Goal: Check status

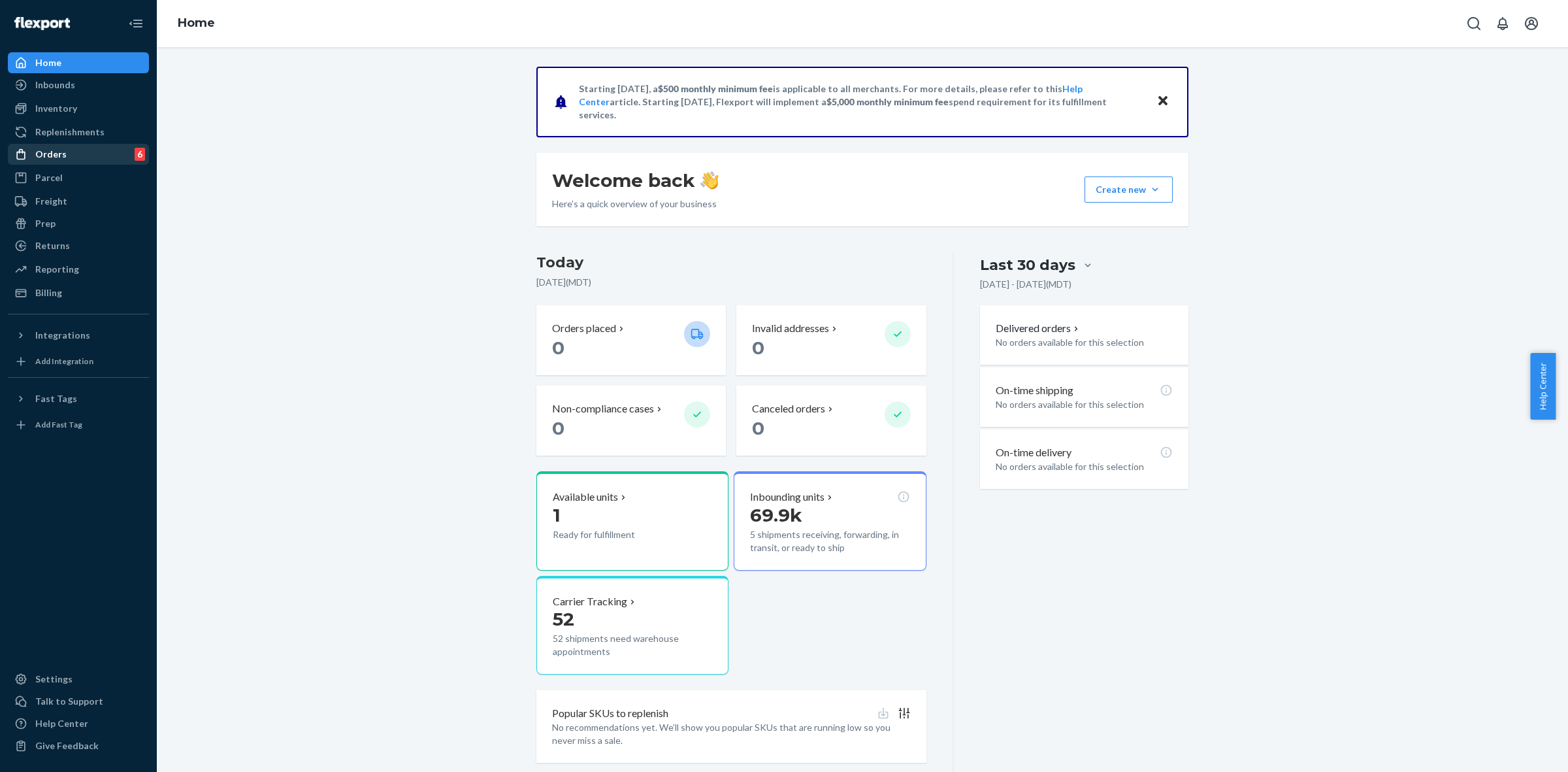
click at [76, 147] on div "Orders 6" at bounding box center [79, 154] width 139 height 18
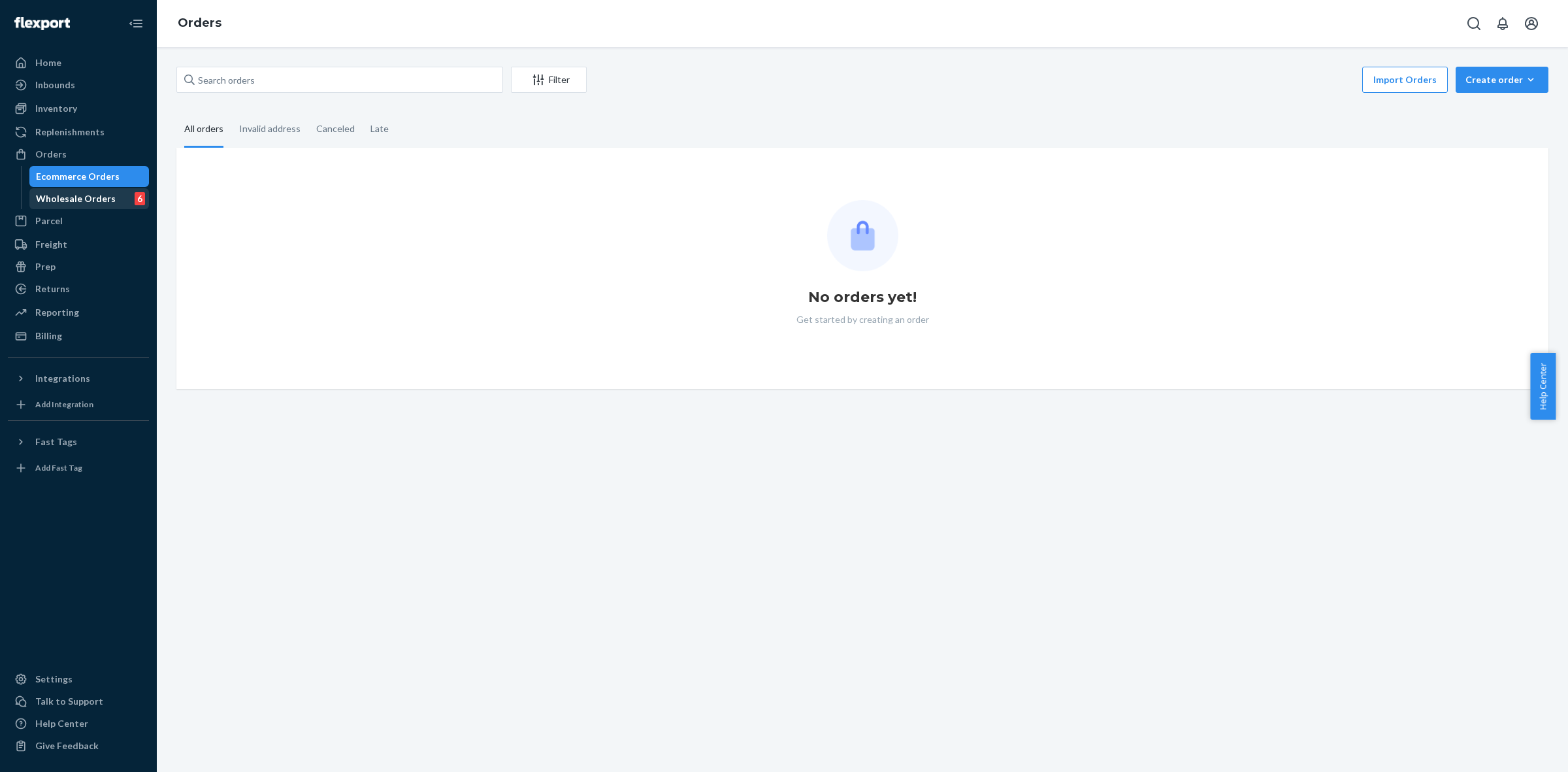
click at [115, 193] on div "Wholesale Orders 6" at bounding box center [89, 198] width 117 height 18
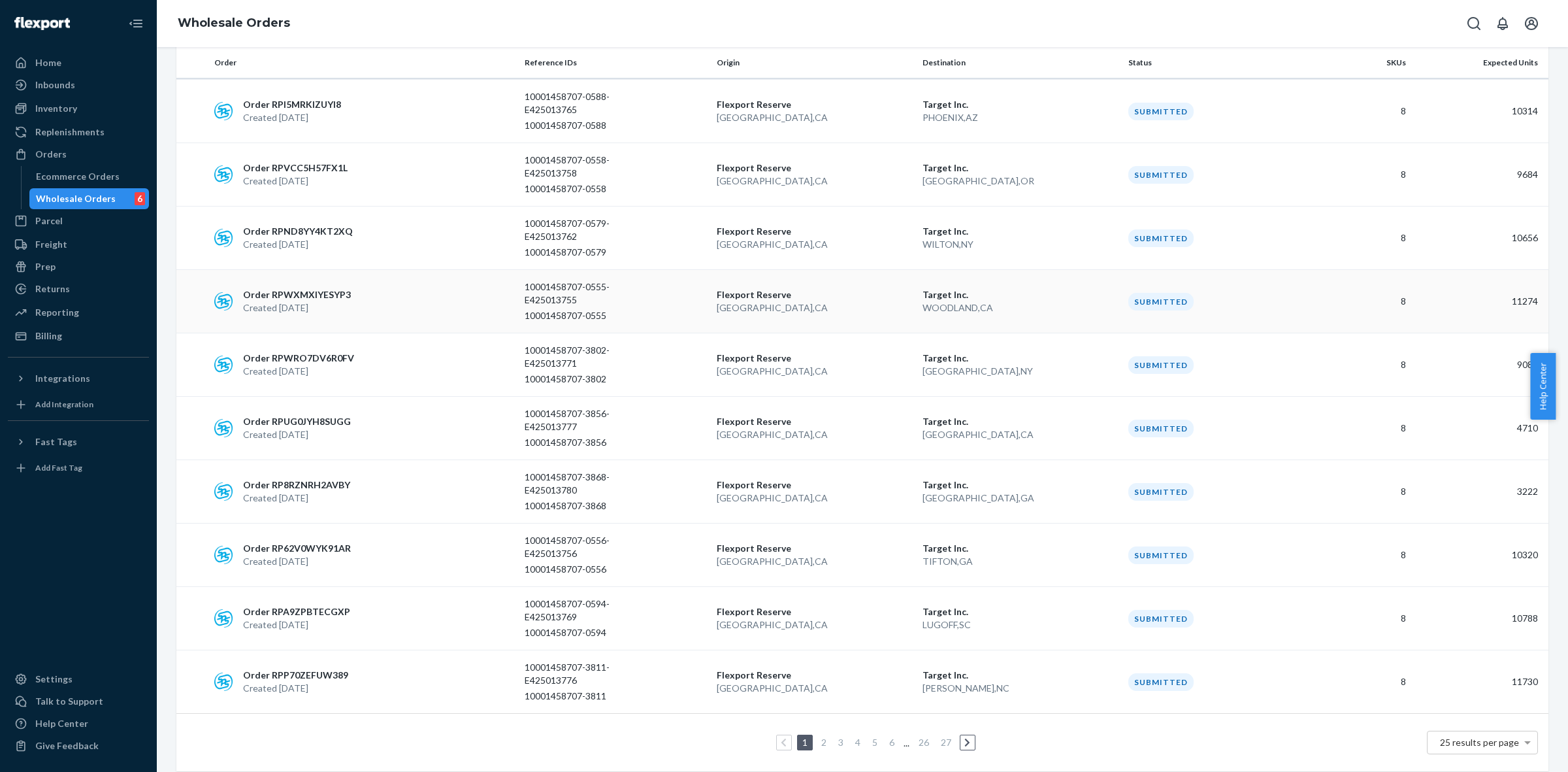
scroll to position [1109, 0]
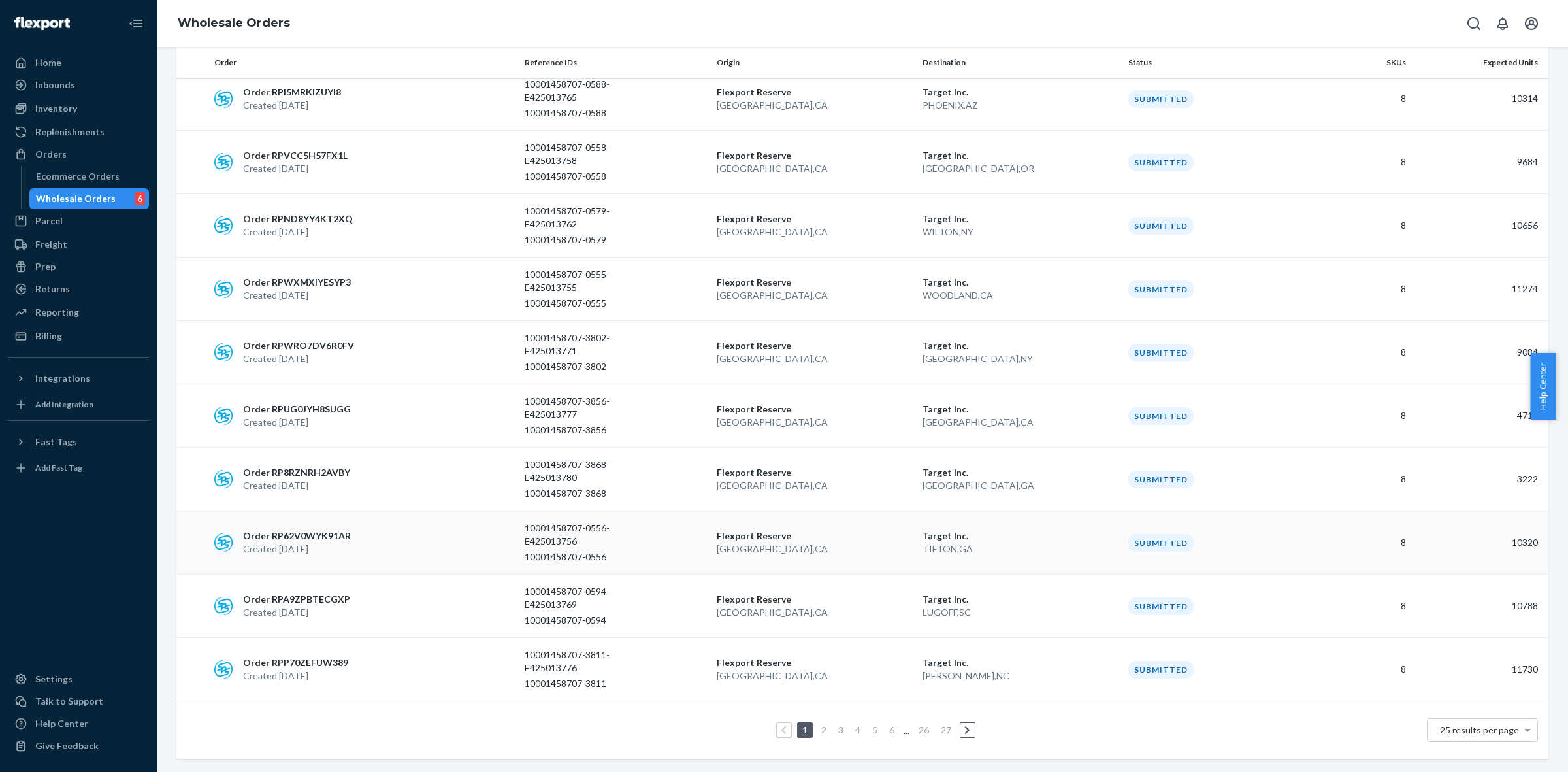
click at [773, 513] on td "[GEOGRAPHIC_DATA] [GEOGRAPHIC_DATA] , [GEOGRAPHIC_DATA]" at bounding box center [814, 543] width 206 height 63
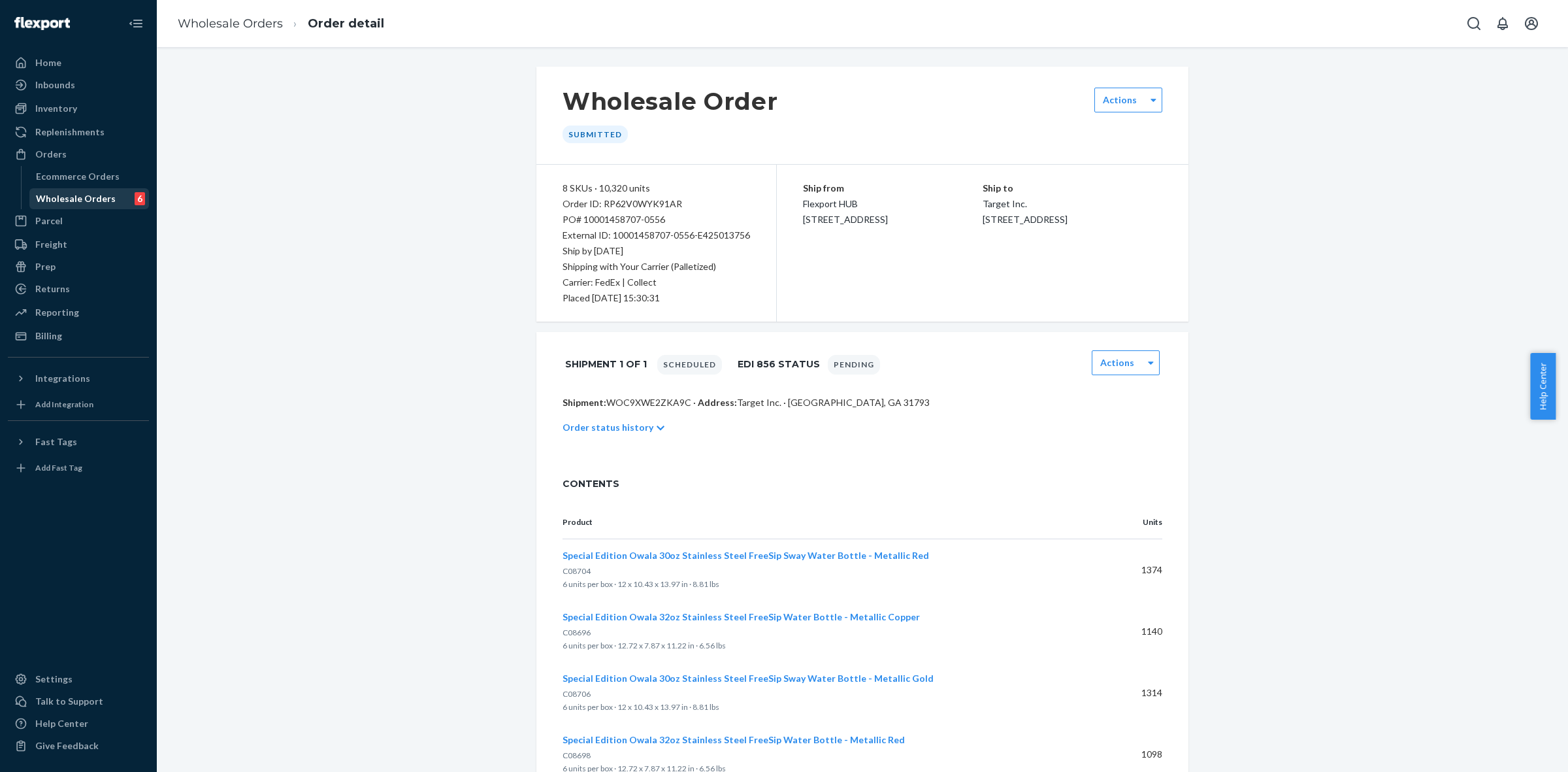
click at [108, 200] on div "Wholesale Orders" at bounding box center [76, 199] width 80 height 13
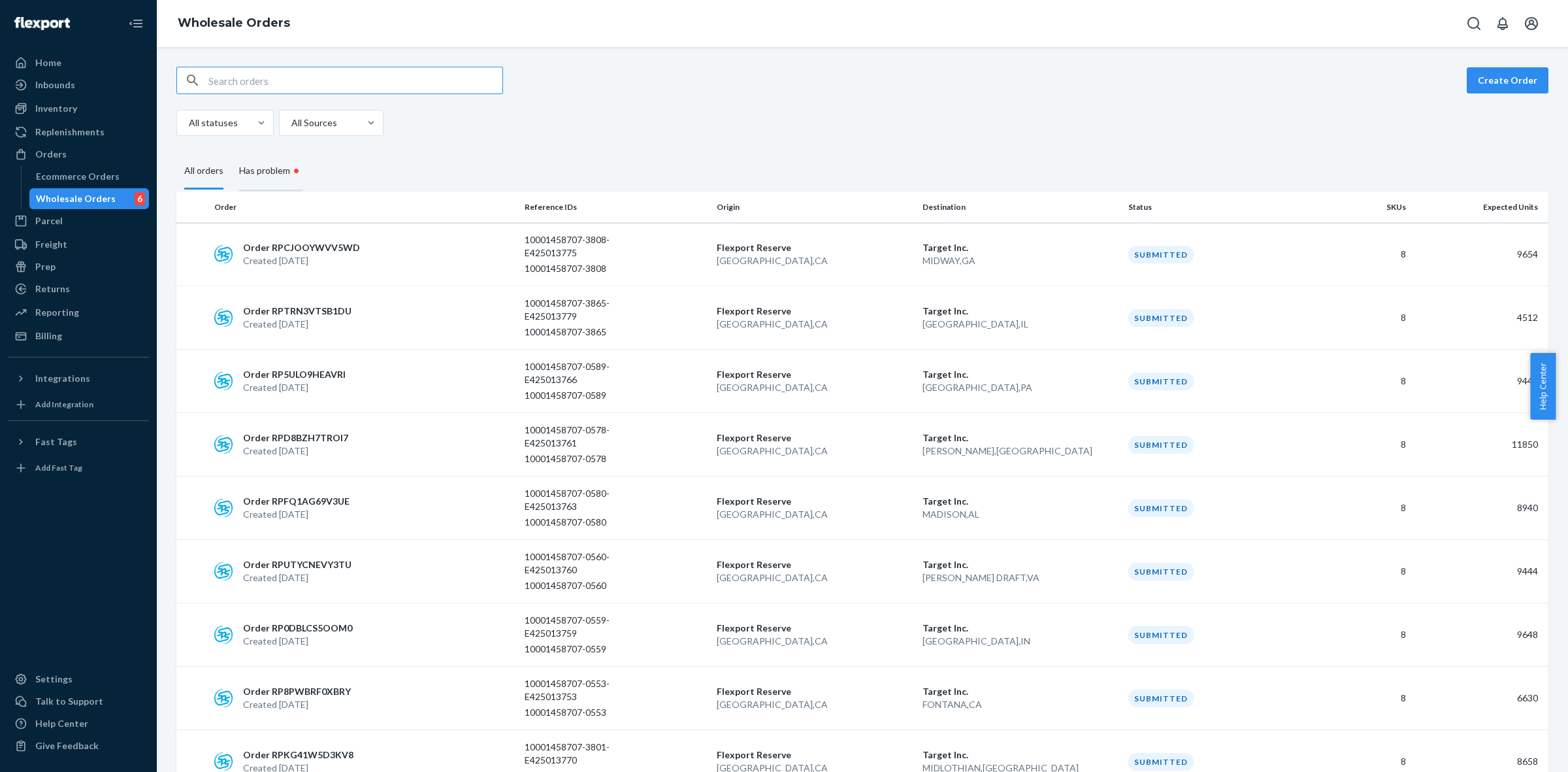
click at [271, 166] on div "Has problem •" at bounding box center [270, 171] width 63 height 40
click at [231, 151] on input "Has problem •" at bounding box center [231, 151] width 0 height 0
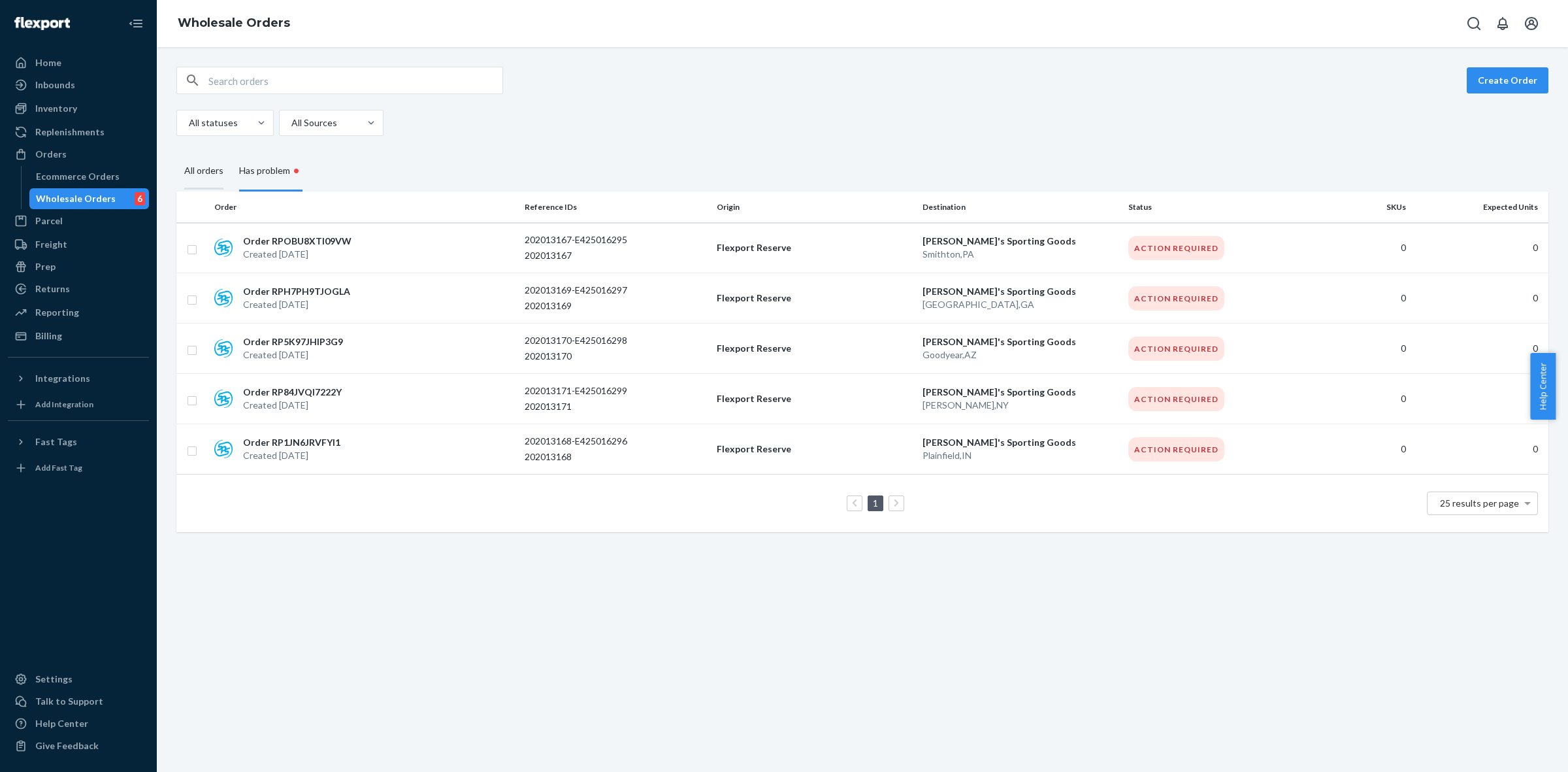
click at [223, 174] on div "All orders" at bounding box center [204, 172] width 55 height 36
click at [177, 154] on input "All orders" at bounding box center [177, 154] width 0 height 0
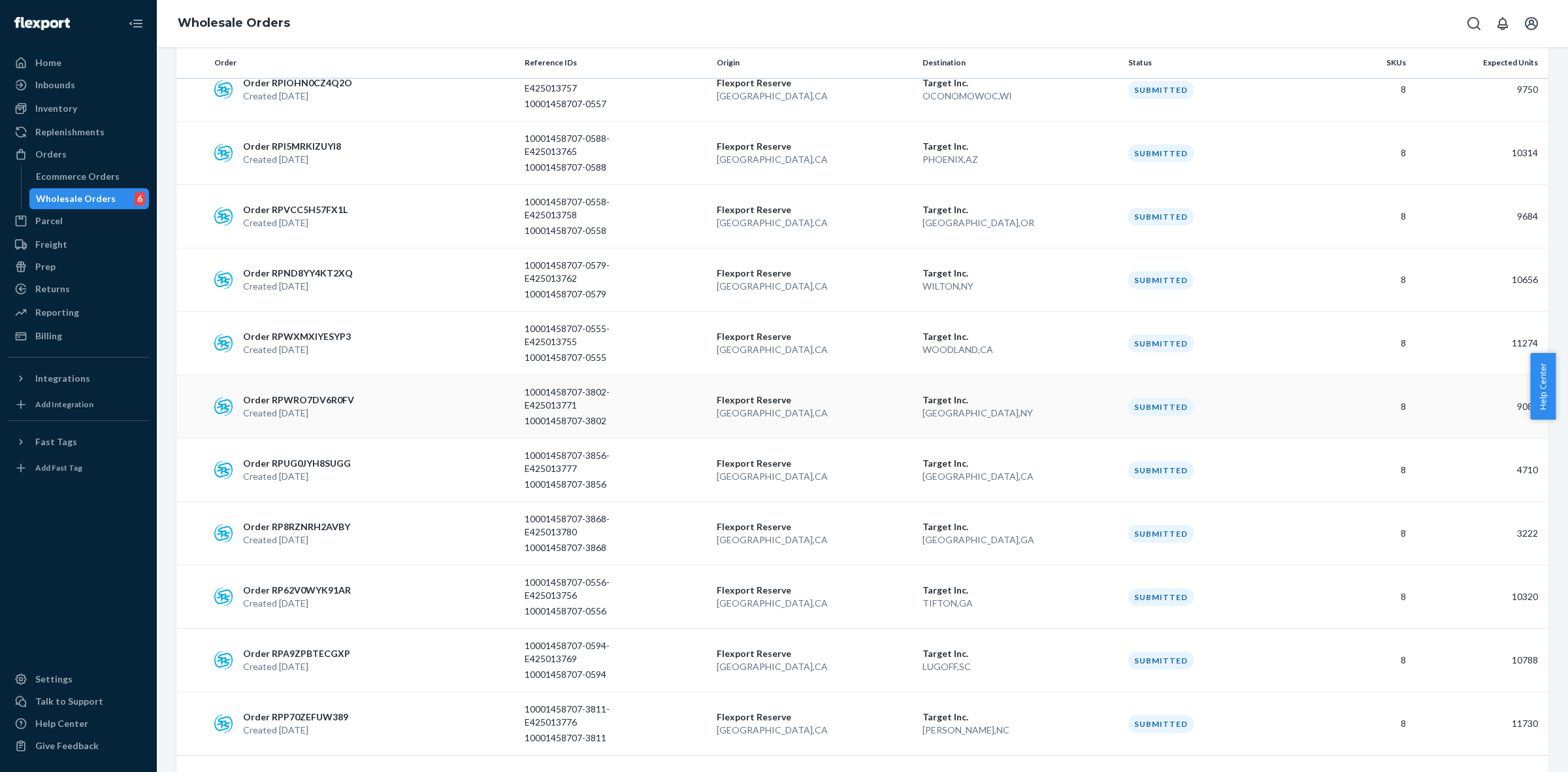
scroll to position [1062, 0]
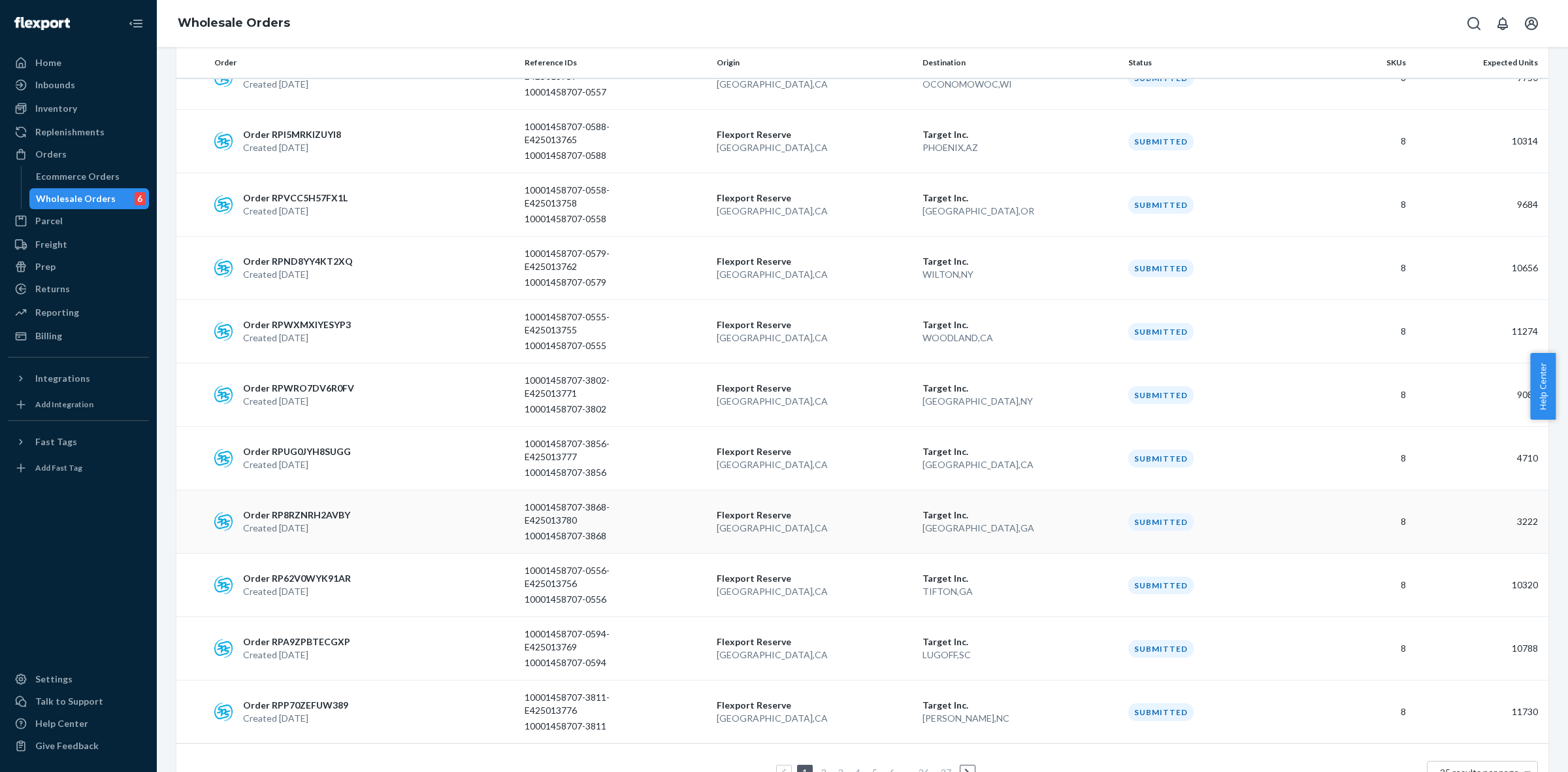
click at [720, 509] on td "[GEOGRAPHIC_DATA] [GEOGRAPHIC_DATA] , [GEOGRAPHIC_DATA]" at bounding box center [814, 522] width 206 height 63
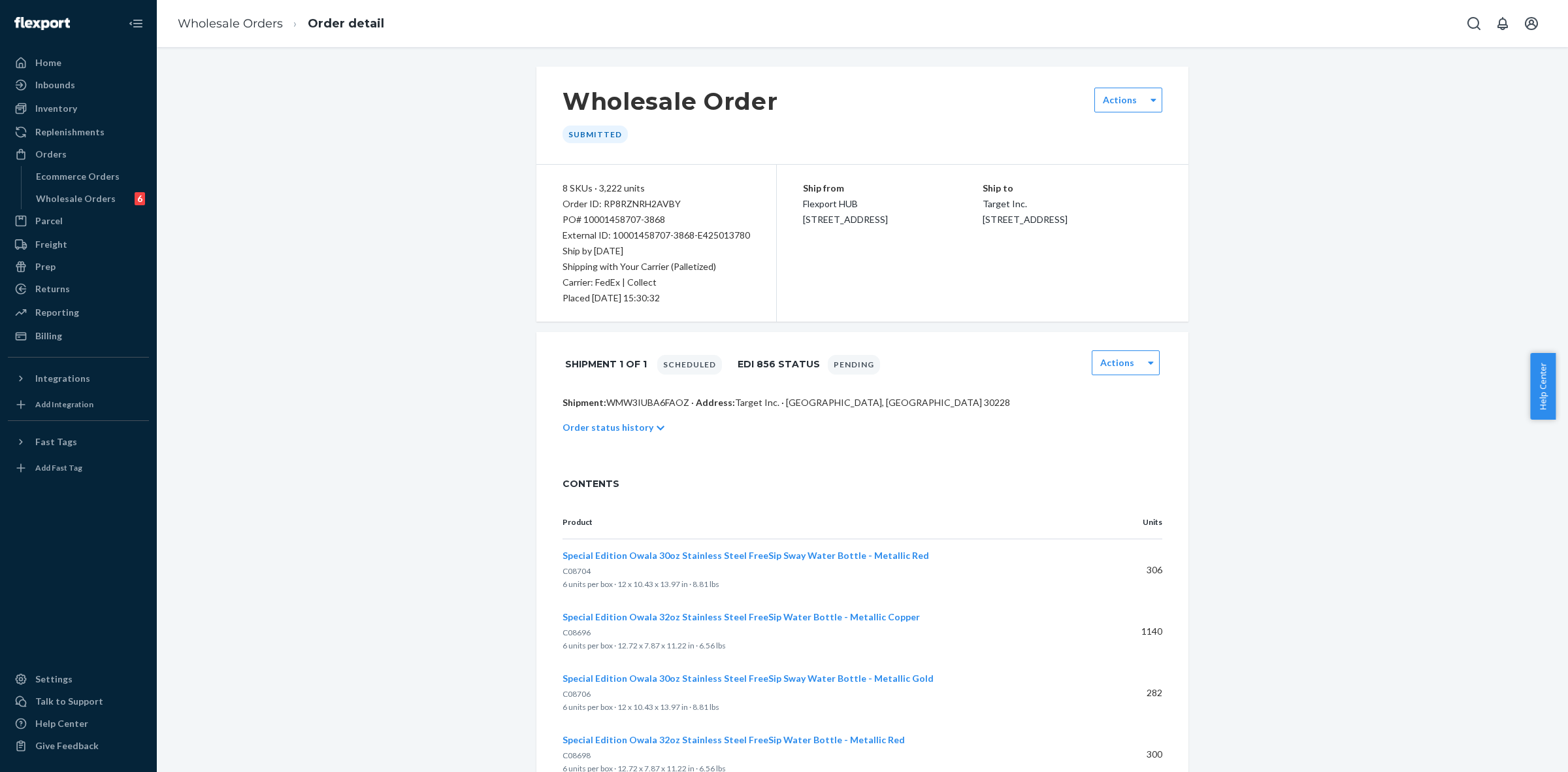
click at [628, 446] on div "Shipment: WMW3IUBA6FAOZ · Address: Target Inc. · [GEOGRAPHIC_DATA], [GEOGRAPHIC…" at bounding box center [862, 428] width 652 height 65
click at [624, 433] on p "Order status history" at bounding box center [608, 427] width 91 height 13
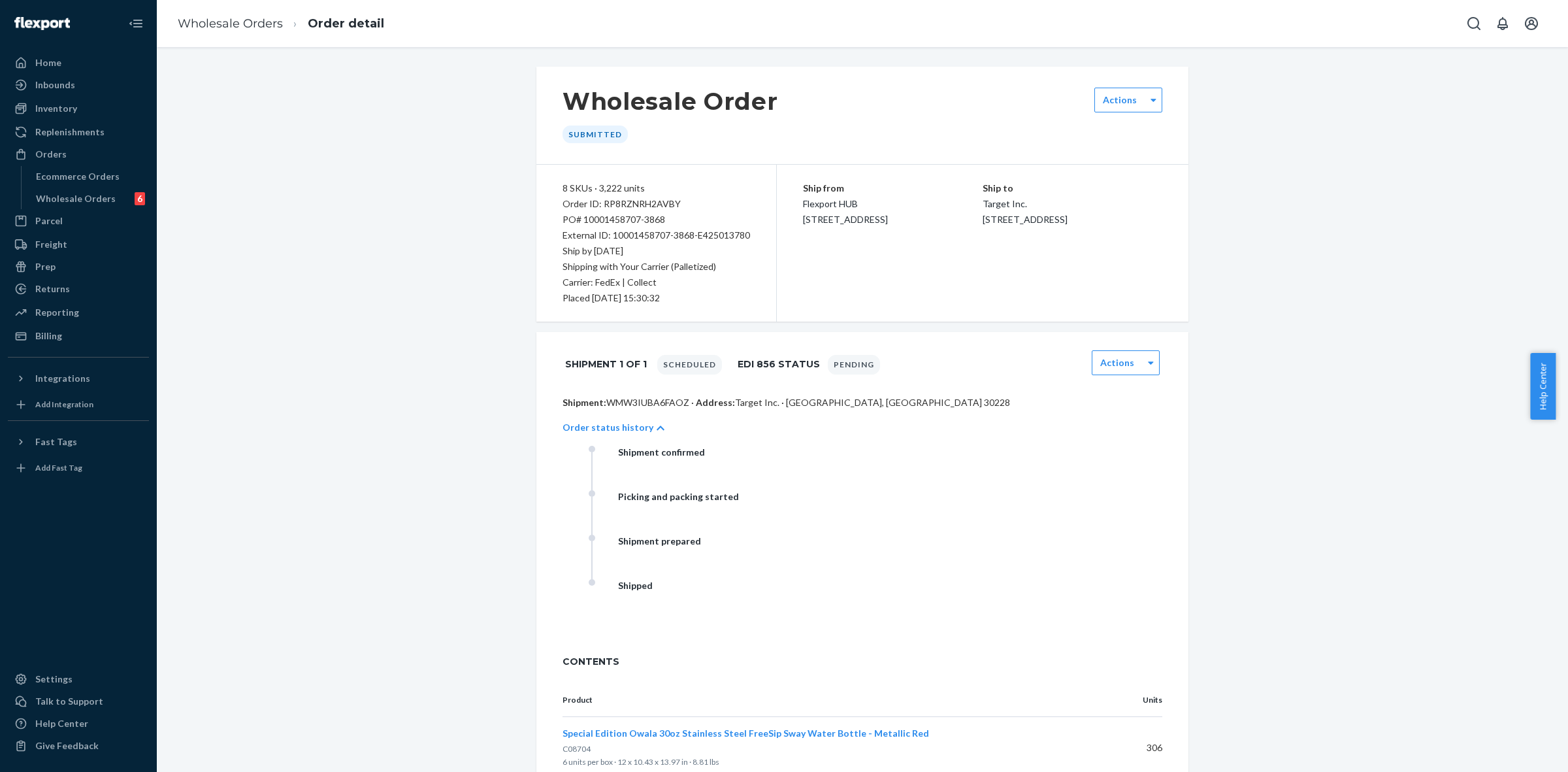
click at [624, 431] on p "Order status history" at bounding box center [608, 427] width 91 height 13
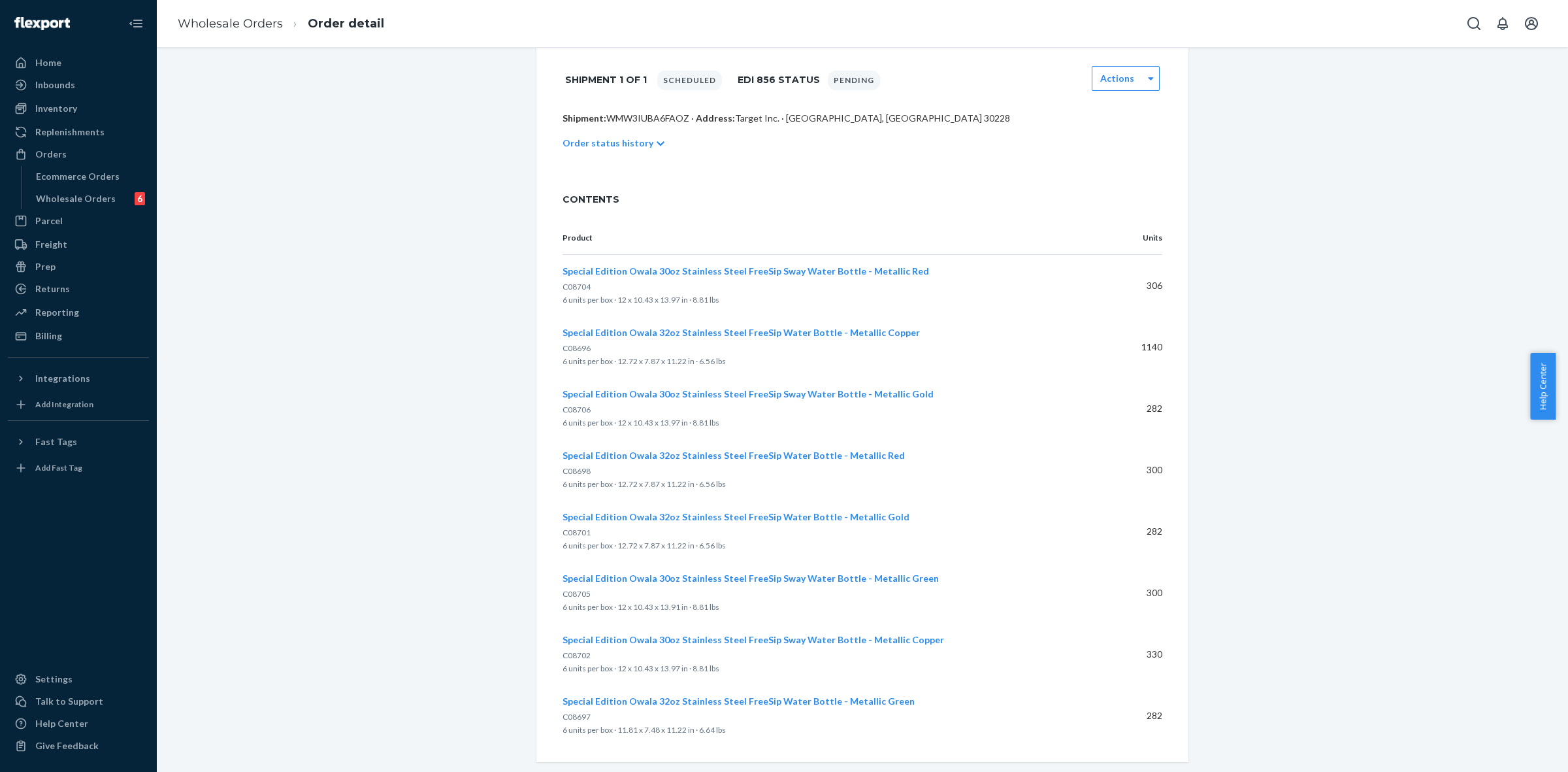
scroll to position [306, 0]
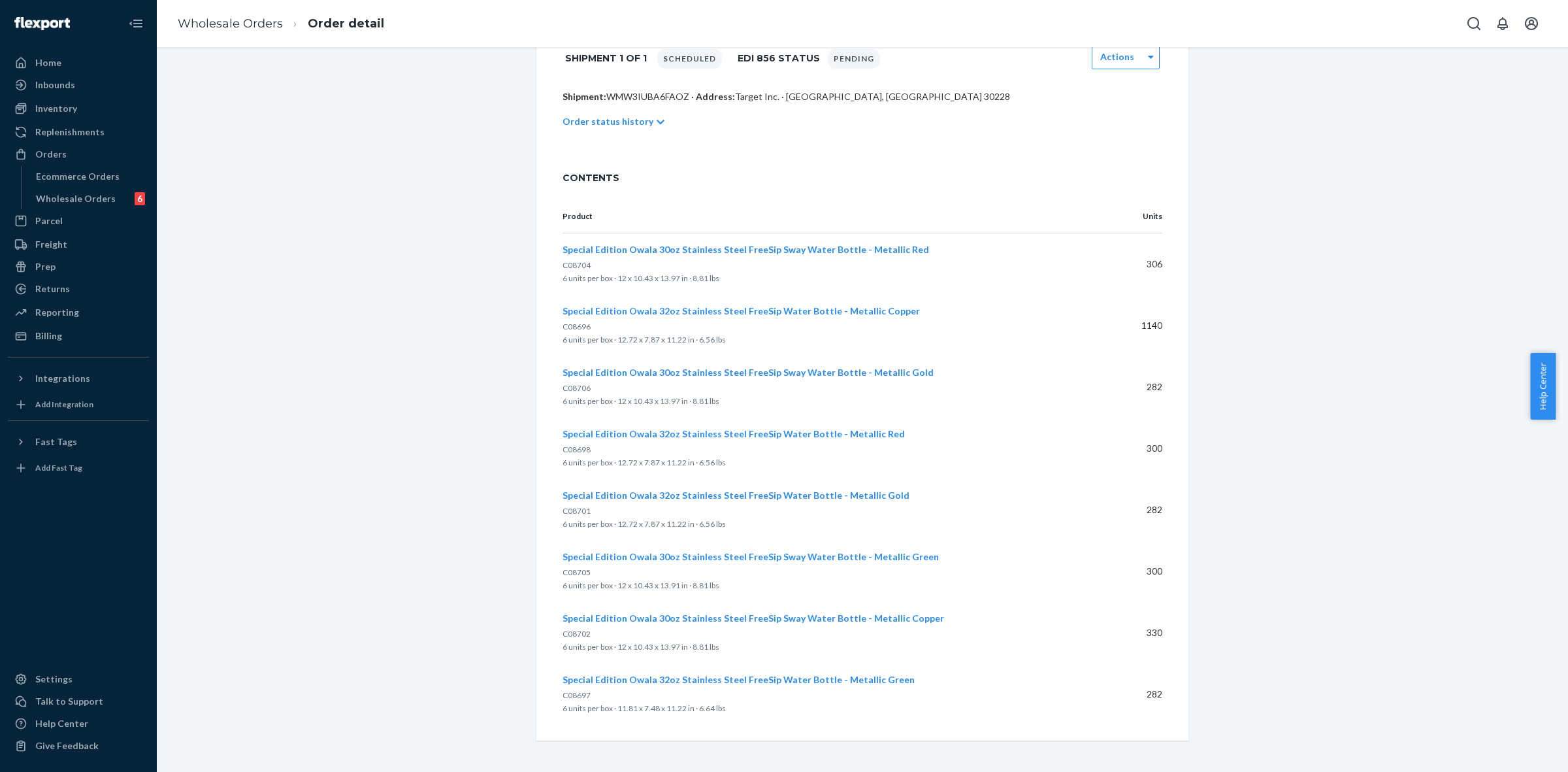
click at [714, 429] on span "Special Edition Owala 32oz Stainless Steel FreeSip Water Bottle - Metallic Red" at bounding box center [734, 434] width 342 height 11
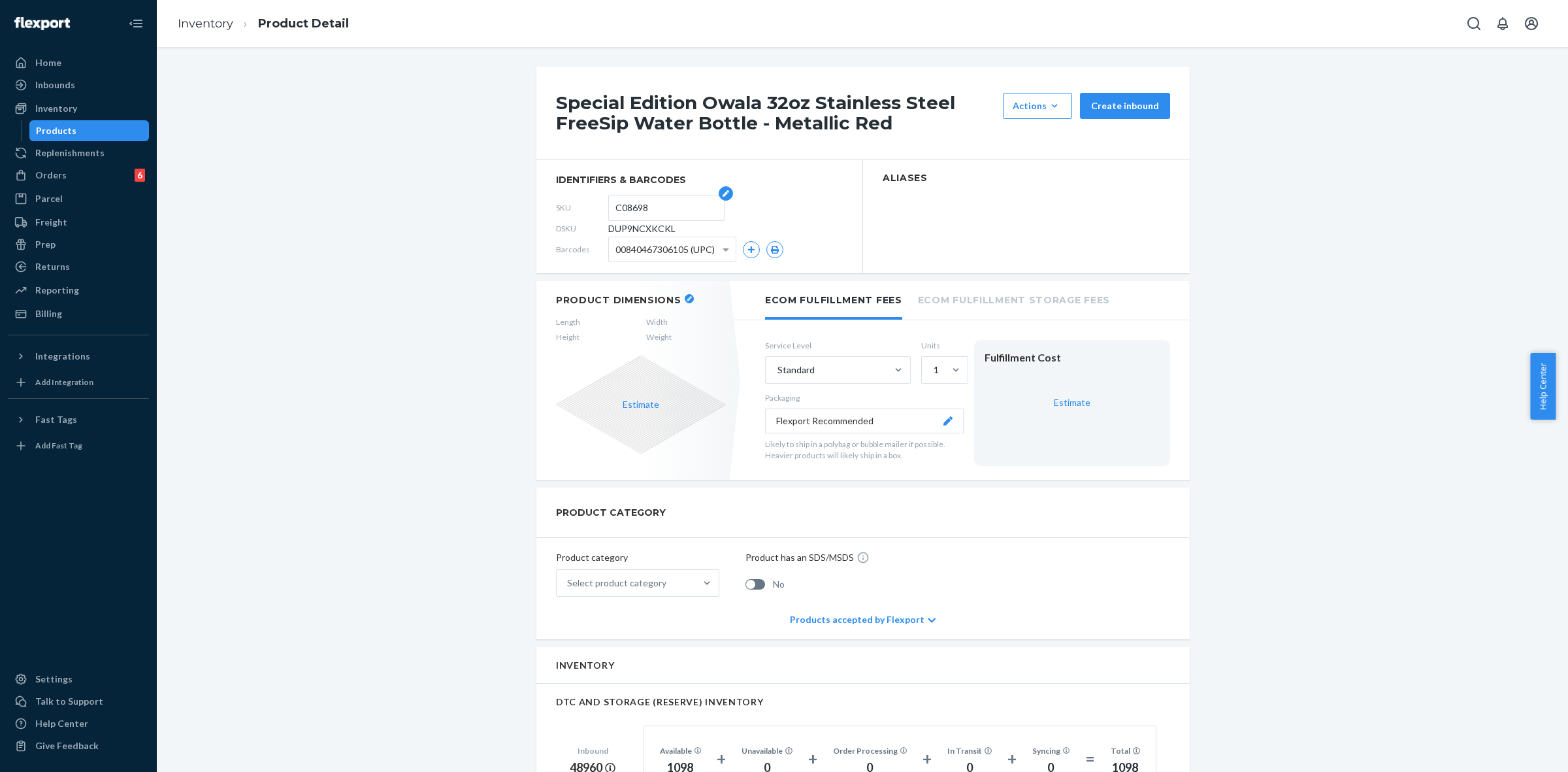
click at [623, 207] on input "C08698" at bounding box center [666, 207] width 102 height 24
click at [46, 132] on div "Products" at bounding box center [56, 130] width 40 height 13
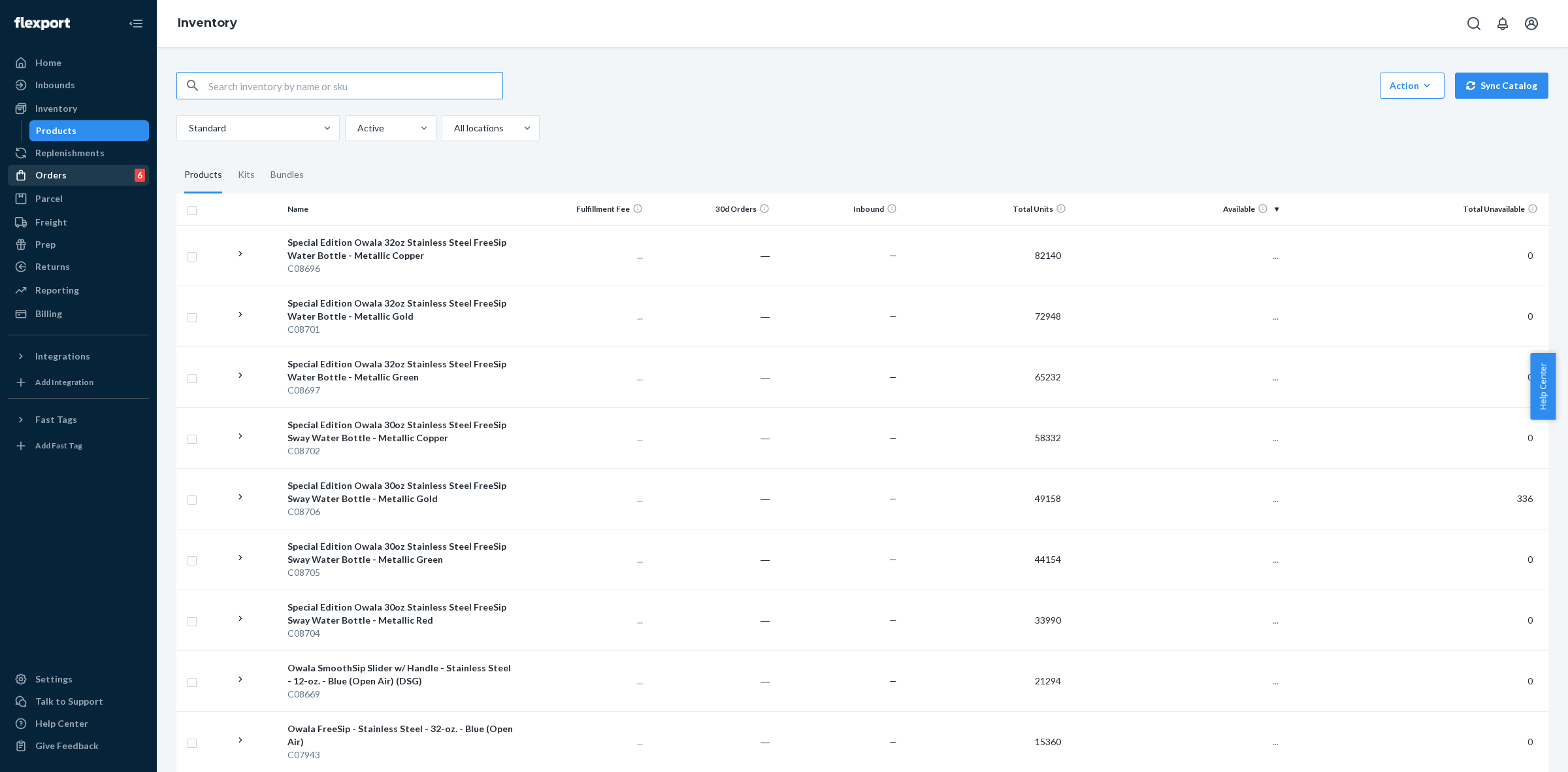
click at [73, 168] on div "Orders 6" at bounding box center [79, 175] width 139 height 18
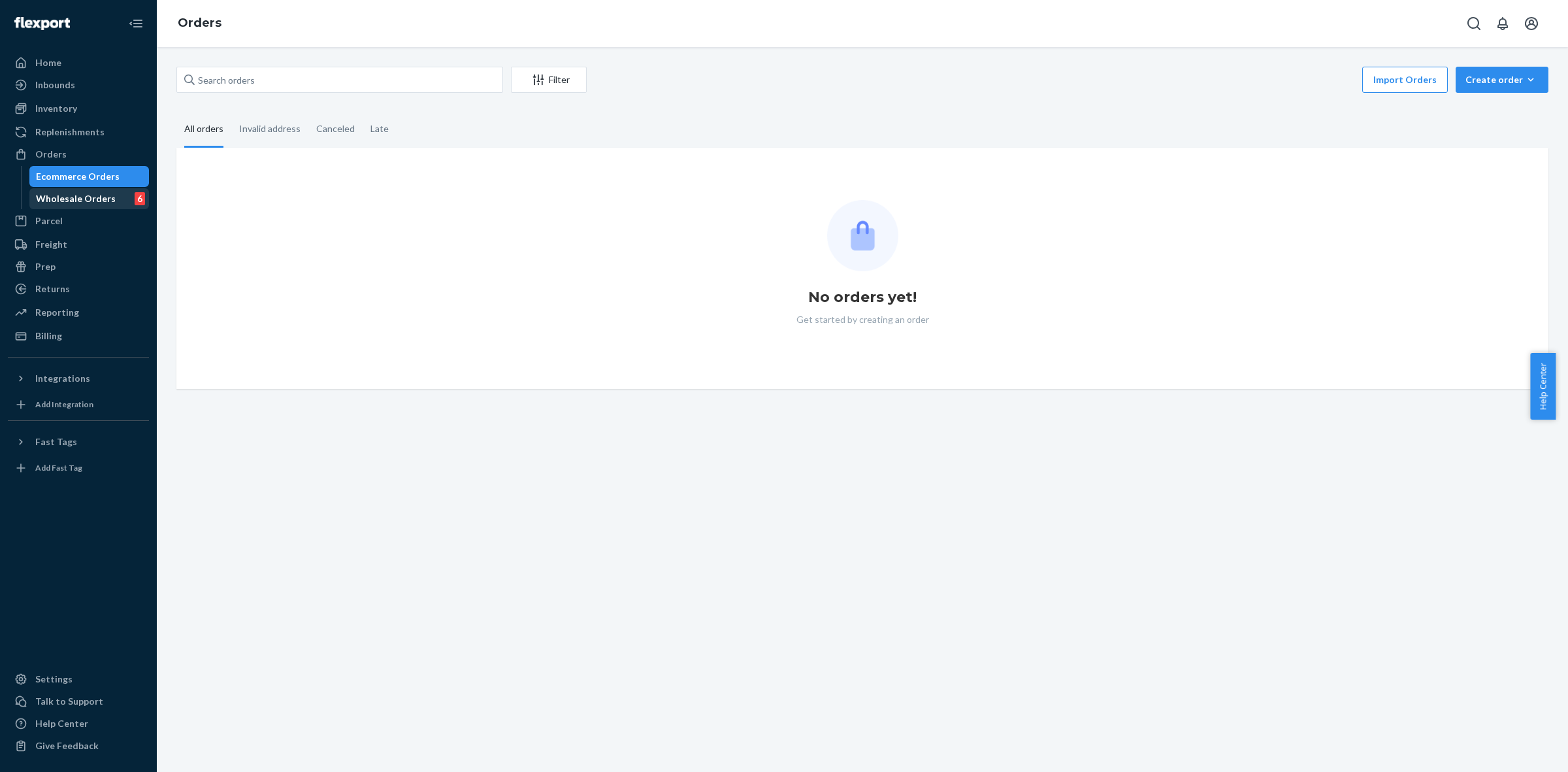
click at [54, 203] on div "Wholesale Orders" at bounding box center [76, 199] width 80 height 13
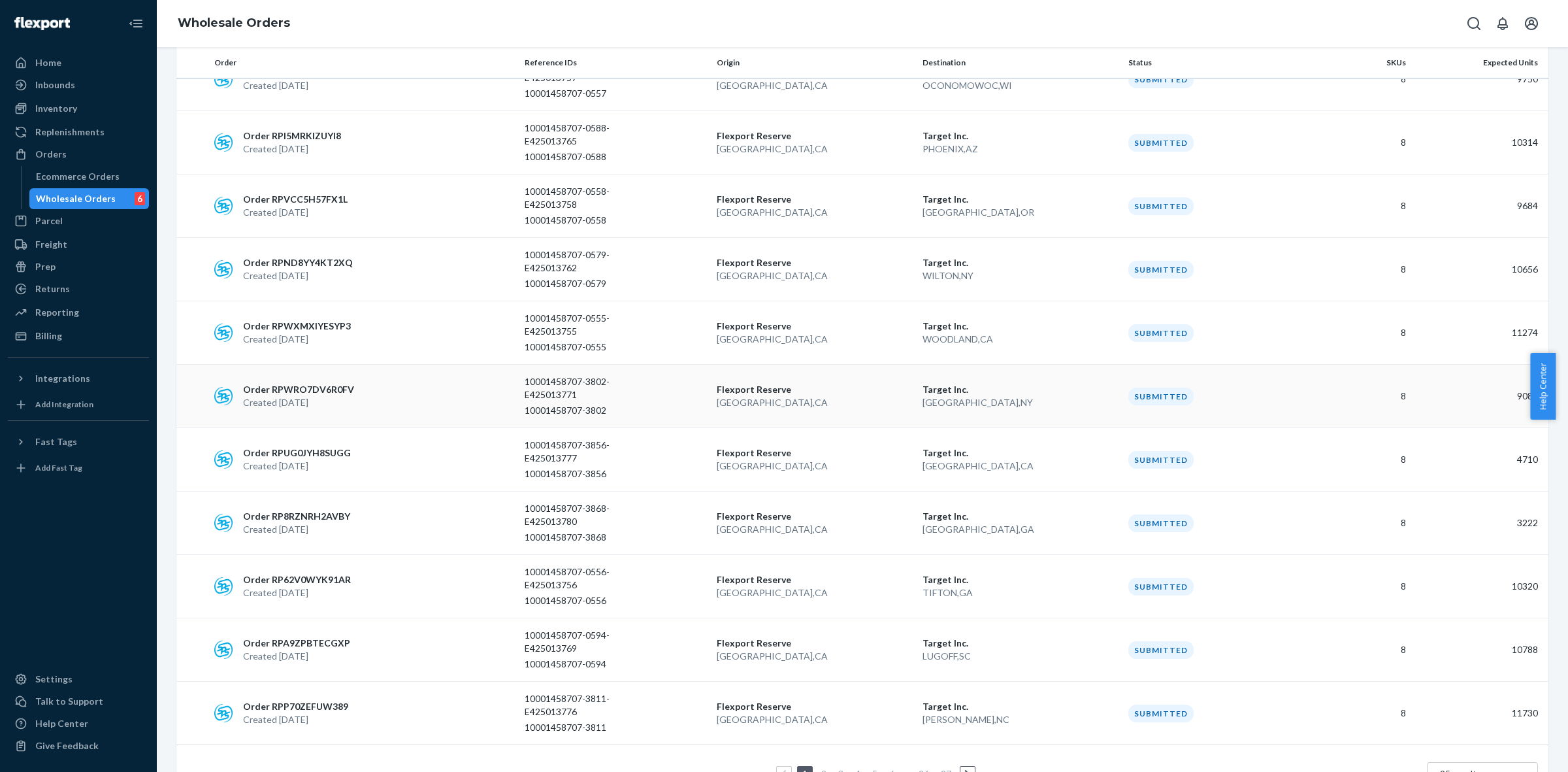
scroll to position [1109, 0]
